Goal: Information Seeking & Learning: Learn about a topic

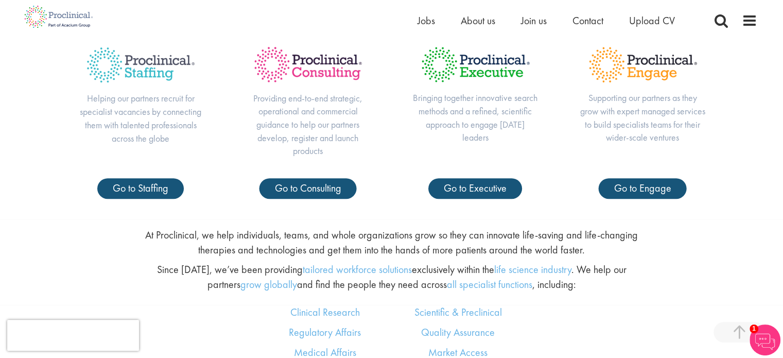
scroll to position [424, 0]
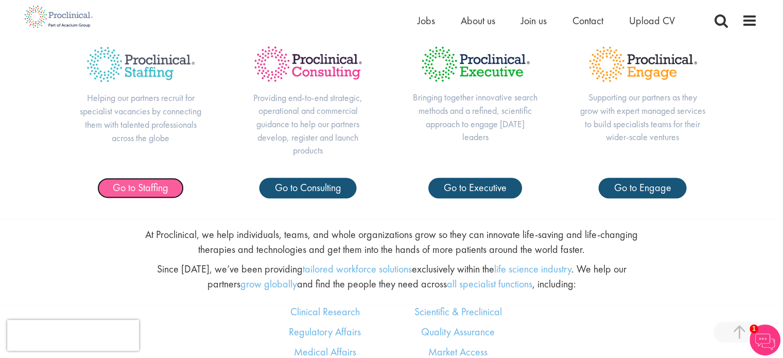
click at [156, 181] on span "Go to Staffing" at bounding box center [141, 187] width 56 height 13
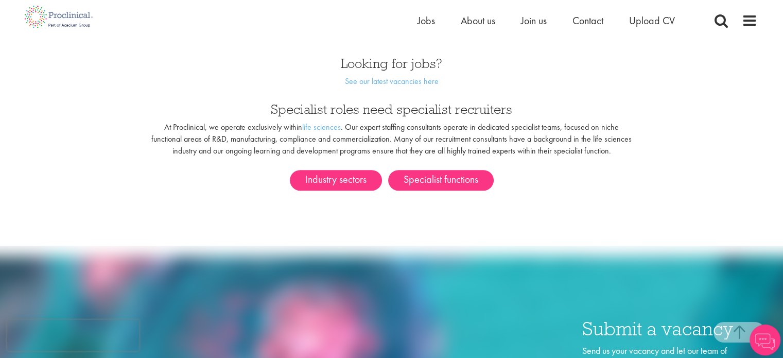
scroll to position [547, 0]
click at [502, 129] on p "At [GEOGRAPHIC_DATA], we operate exclusively within life sciences . Our expert …" at bounding box center [391, 138] width 482 height 35
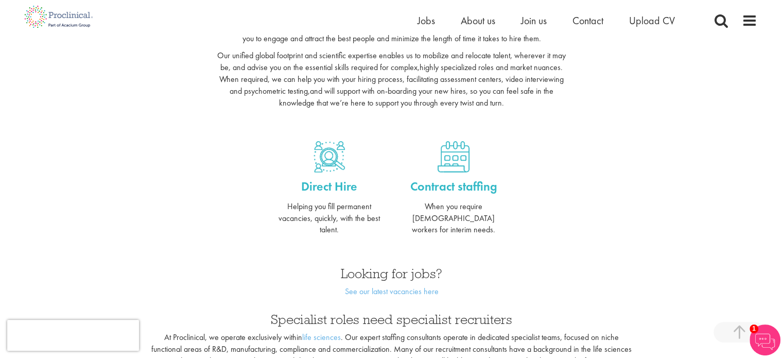
scroll to position [336, 0]
click at [745, 28] on span at bounding box center [748, 20] width 15 height 15
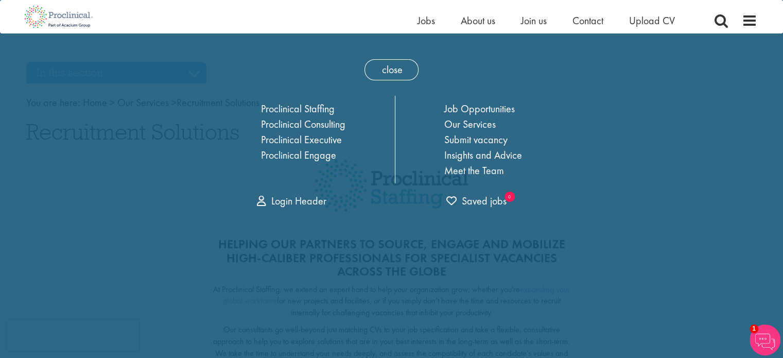
scroll to position [0, 0]
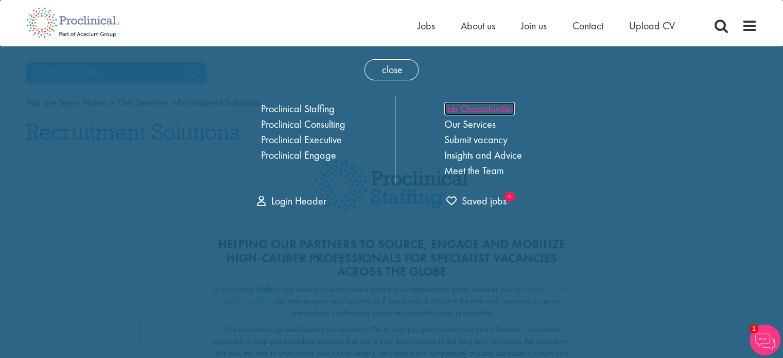
click at [493, 104] on link "Job Opportunities" at bounding box center [479, 108] width 70 height 13
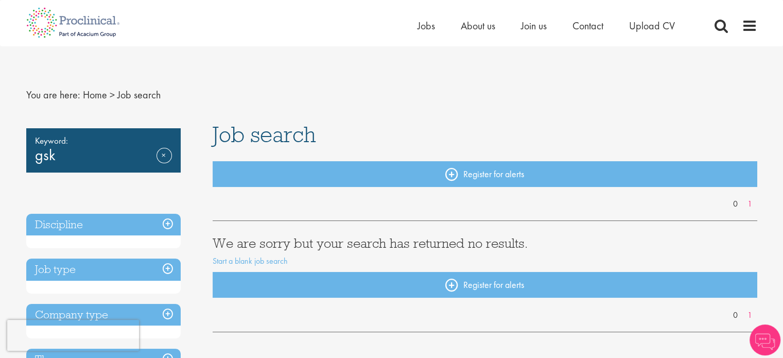
scroll to position [2, 0]
